Goal: Task Accomplishment & Management: Manage account settings

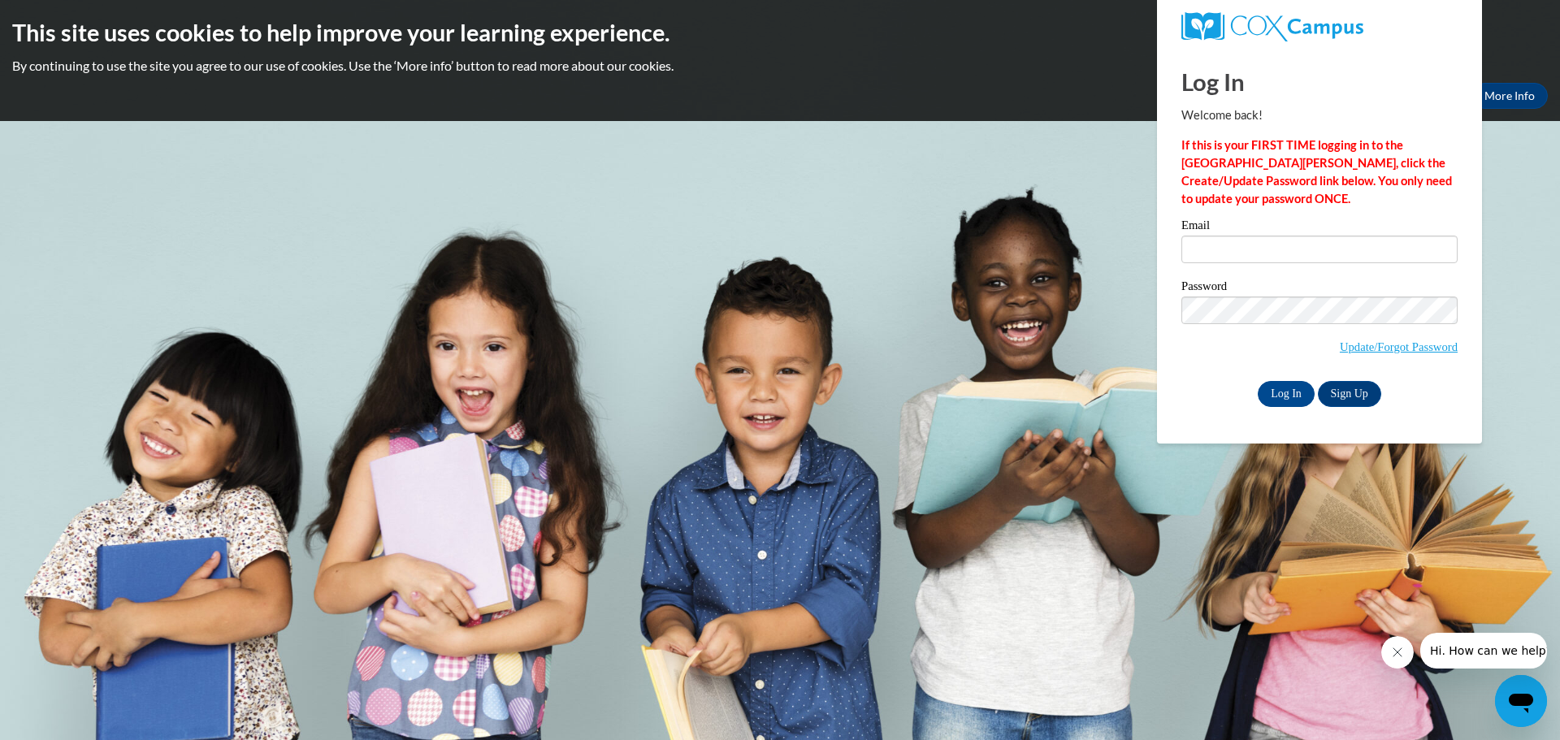
click at [1282, 376] on div "Email Password Update/Forgot Password Log In Sign Up OR" at bounding box center [1320, 312] width 276 height 187
click at [1283, 389] on input "Log In" at bounding box center [1286, 394] width 57 height 26
click at [1227, 360] on span "Update/Forgot Password" at bounding box center [1320, 330] width 276 height 67
click at [1215, 261] on input "Email" at bounding box center [1320, 250] width 276 height 28
type input "g"
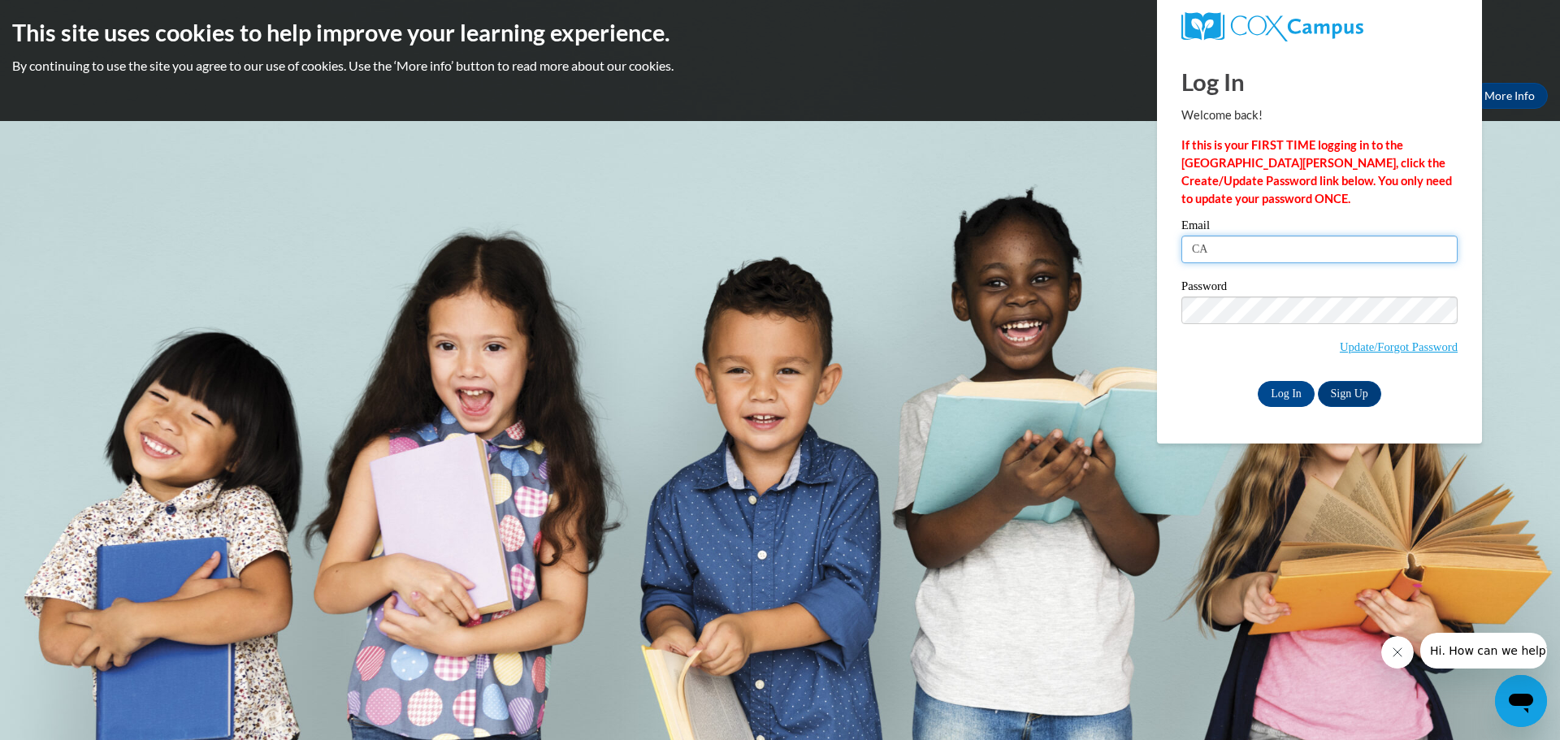
type input "C"
type input "carlabsapp1982@gmail.com"
click at [1258, 381] on input "Log In" at bounding box center [1286, 394] width 57 height 26
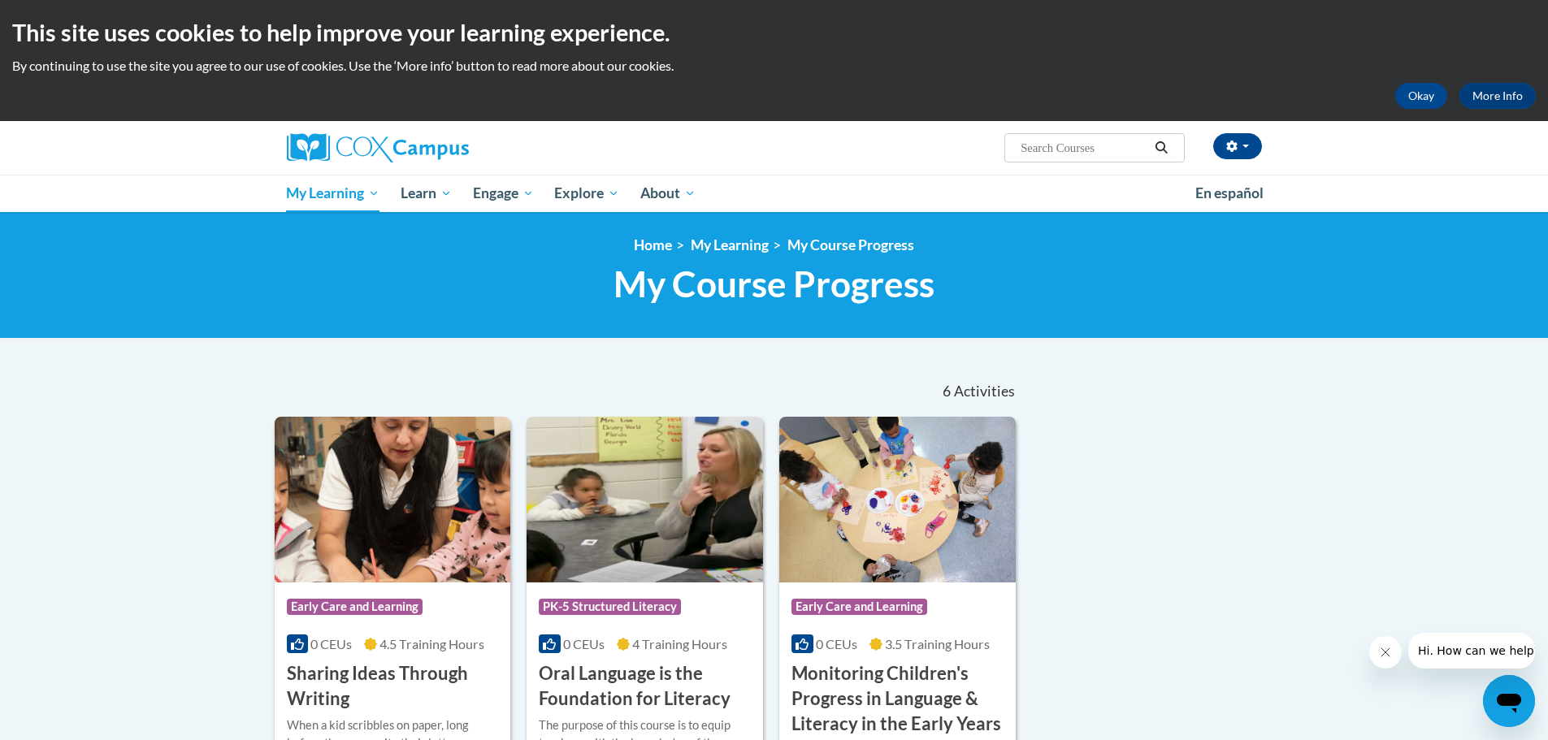
click at [1078, 286] on h1 "My Course Progress New Page_My Course Progress" at bounding box center [775, 284] width 1000 height 43
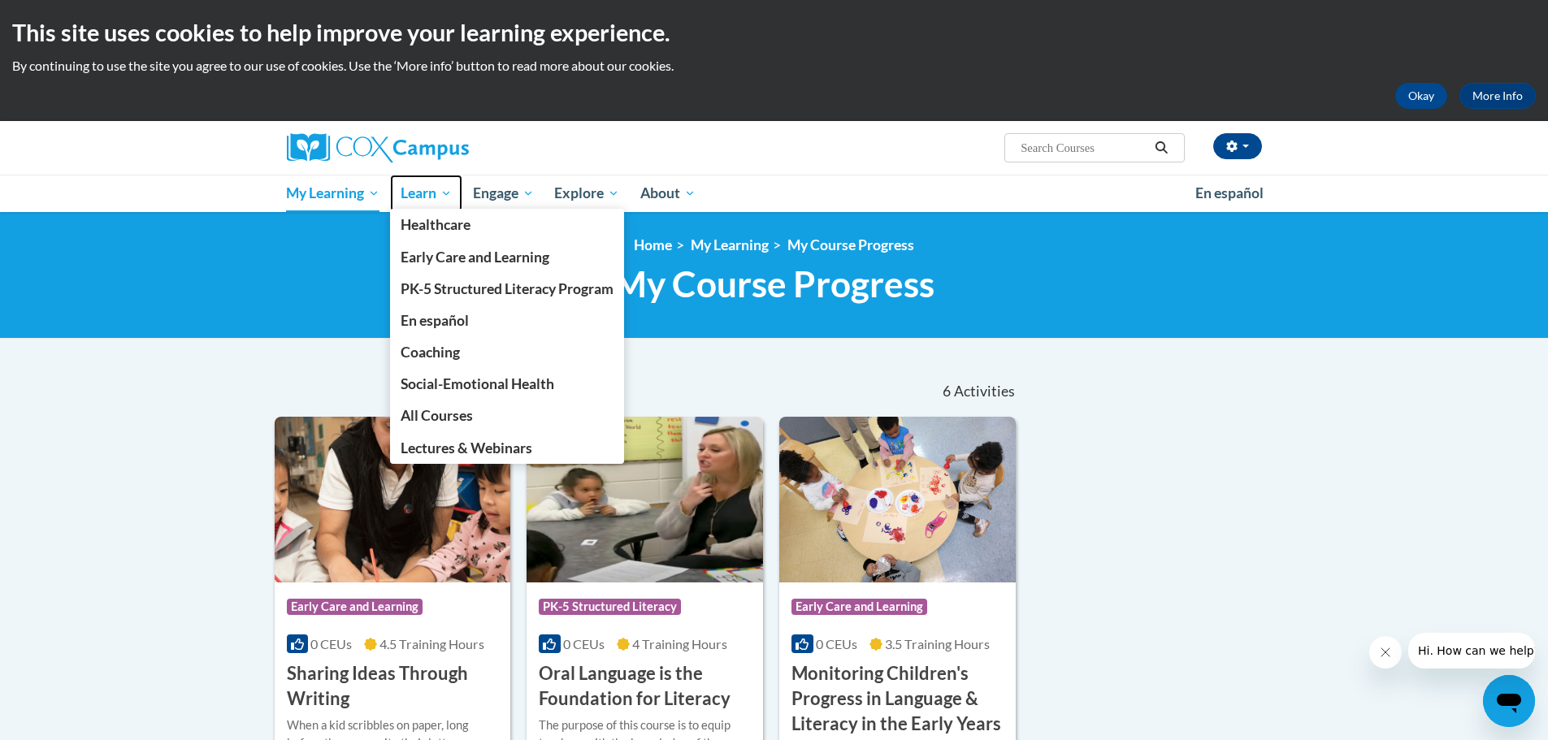
click at [407, 196] on span "Learn" at bounding box center [426, 194] width 51 height 20
